Goal: Task Accomplishment & Management: Manage account settings

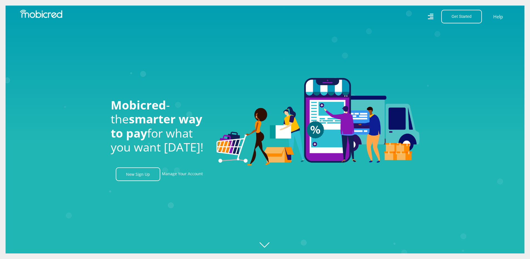
scroll to position [0, 714]
click at [168, 172] on link "Manage Your Account" at bounding box center [182, 174] width 41 height 14
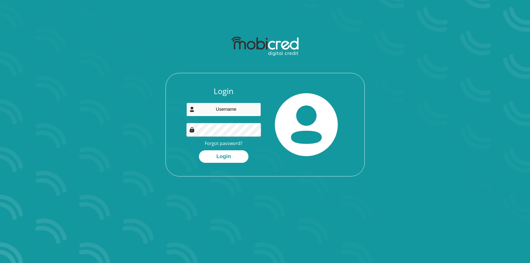
click at [210, 112] on input "email" at bounding box center [223, 110] width 75 height 14
type input "C"
type input "charlene.cf96@gmail.com"
click at [216, 155] on button "Login" at bounding box center [224, 156] width 50 height 13
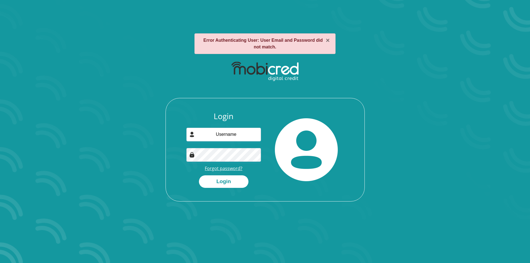
click at [226, 167] on link "Forgot password?" at bounding box center [224, 168] width 38 height 6
click at [217, 167] on link "Forgot password?" at bounding box center [224, 168] width 38 height 6
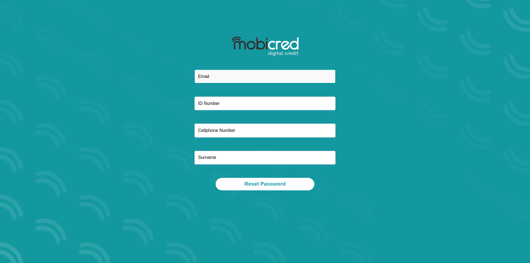
click at [203, 74] on input "email" at bounding box center [265, 77] width 141 height 14
type input "charlene.cf96@gmail.com"
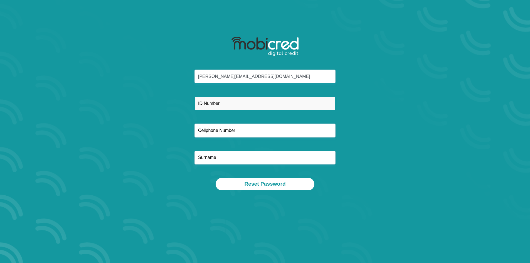
click at [207, 105] on input "text" at bounding box center [265, 104] width 141 height 14
type input "8303040164089"
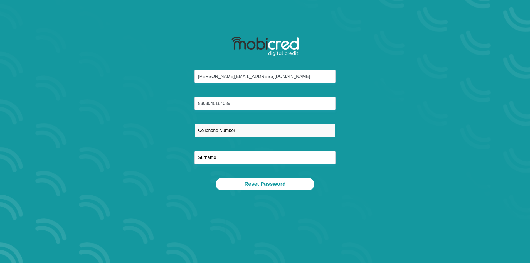
click at [238, 128] on input "text" at bounding box center [265, 131] width 141 height 14
type input "0845095823"
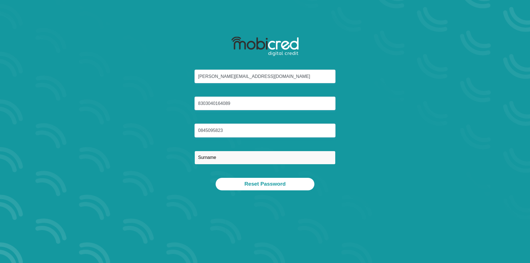
click at [203, 154] on input "text" at bounding box center [265, 158] width 141 height 14
type input "Fisher"
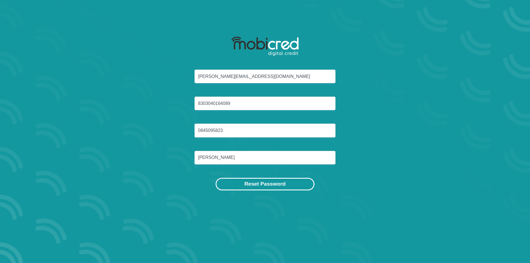
click at [271, 182] on button "Reset Password" at bounding box center [265, 184] width 99 height 13
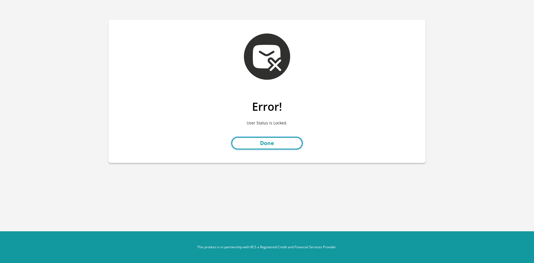
click at [256, 147] on link "Done" at bounding box center [267, 143] width 71 height 13
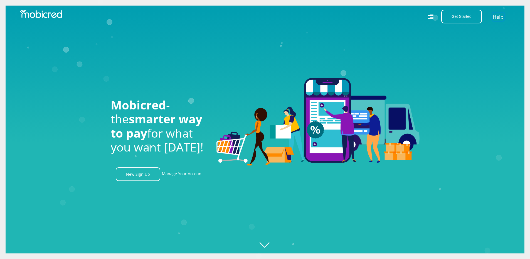
click at [500, 18] on link "Help" at bounding box center [498, 17] width 11 height 8
